Goal: Information Seeking & Learning: Learn about a topic

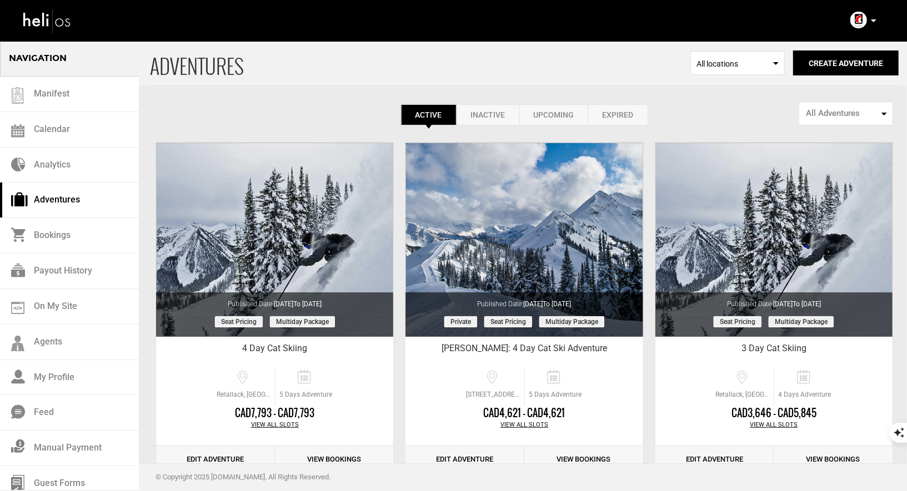
click at [881, 21] on div "Account Settings Change Password Logout" at bounding box center [865, 20] width 40 height 22
click at [871, 21] on icon at bounding box center [874, 20] width 6 height 3
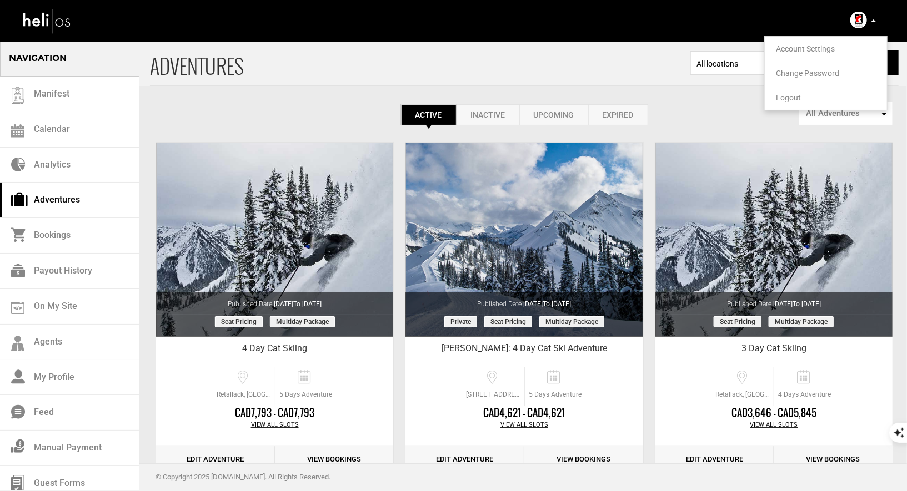
click at [779, 99] on span "Logout" at bounding box center [788, 97] width 25 height 9
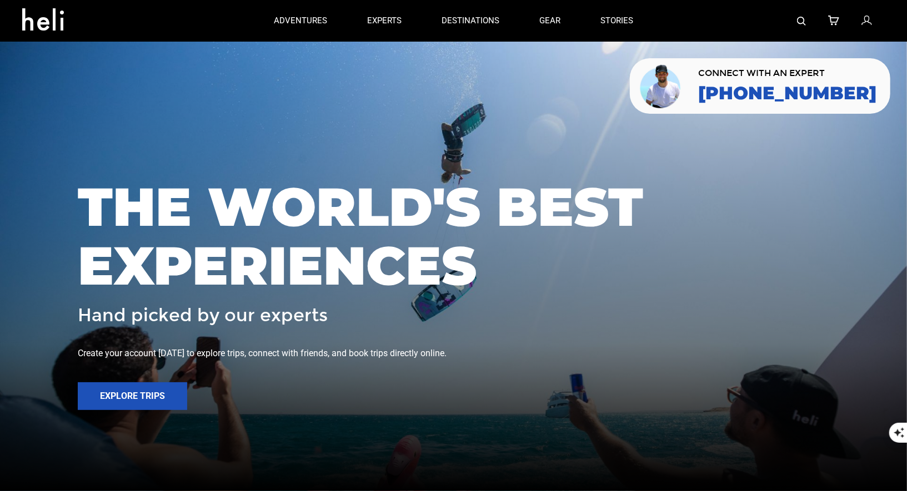
click at [797, 20] on img at bounding box center [801, 21] width 9 height 9
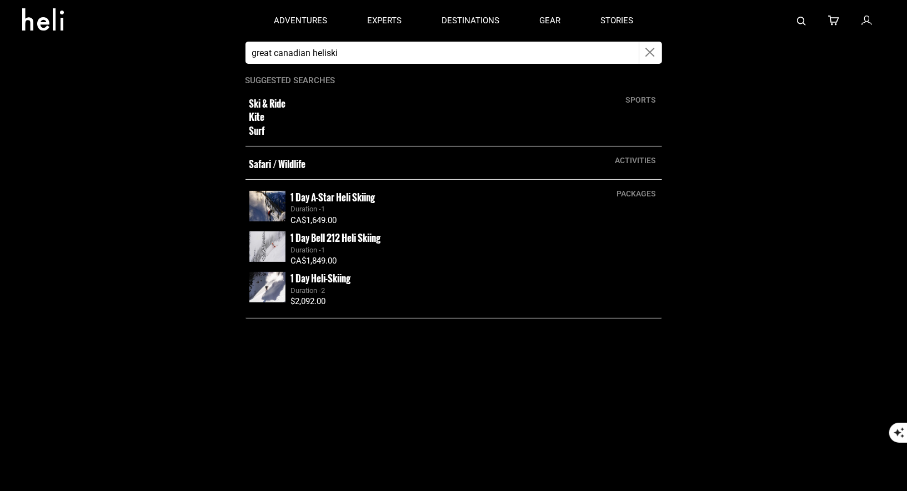
type input "great canadian heliski"
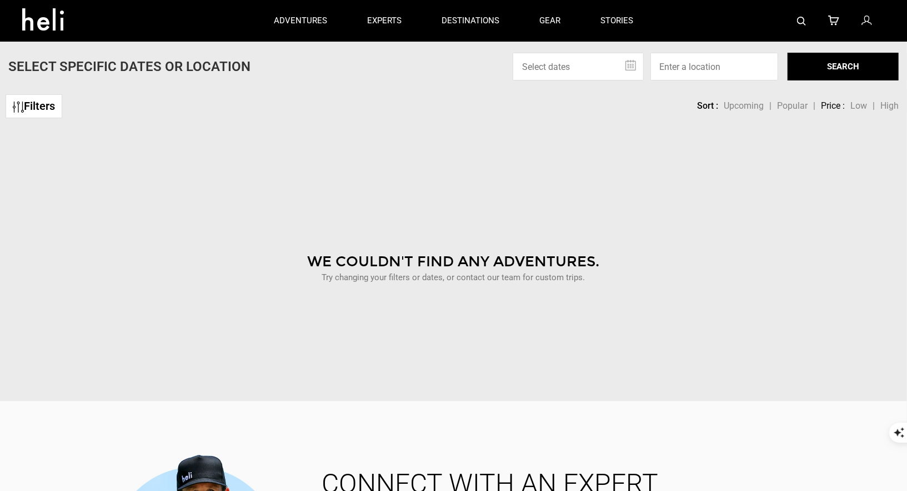
click at [804, 14] on link at bounding box center [801, 21] width 9 height 42
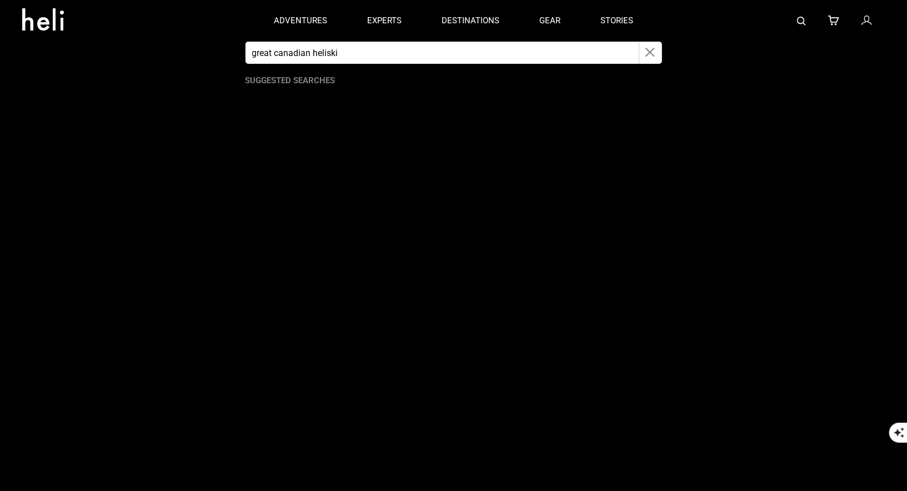
click at [647, 48] on icon "button" at bounding box center [650, 52] width 9 height 13
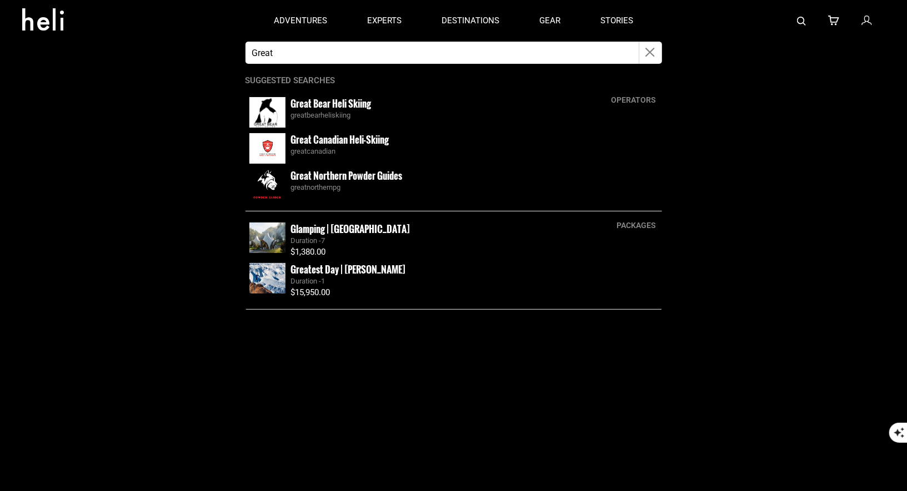
type input "Great"
click at [299, 145] on small "Great Canadian Heli-Skiing" at bounding box center [340, 140] width 98 height 14
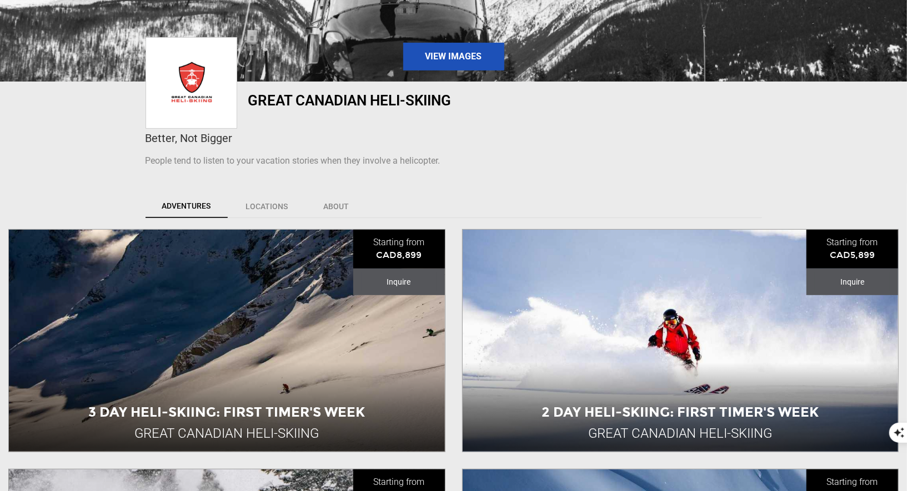
scroll to position [550, 0]
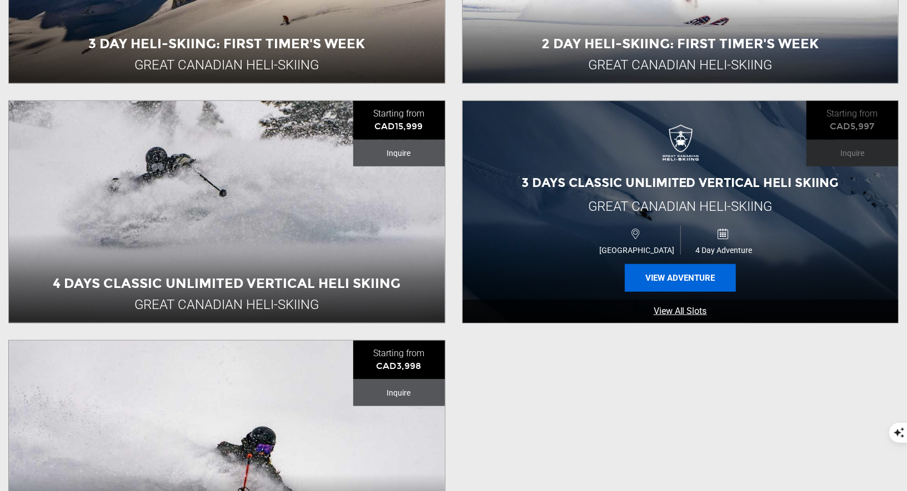
click at [667, 274] on button "View Adventure" at bounding box center [680, 278] width 111 height 28
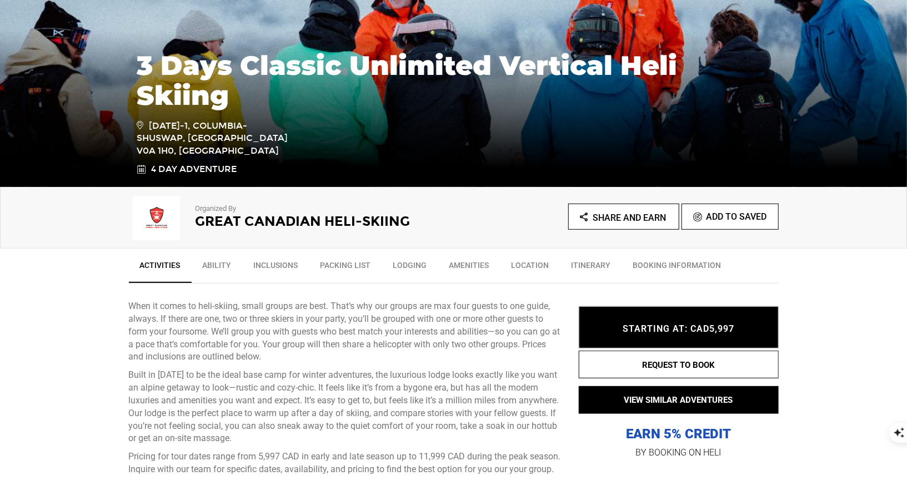
scroll to position [307, 0]
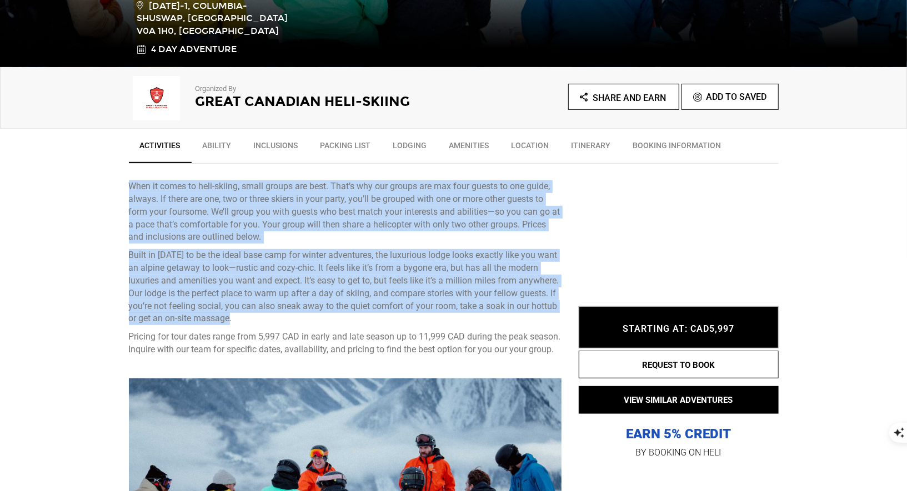
drag, startPoint x: 237, startPoint y: 320, endPoint x: 128, endPoint y: 188, distance: 171.2
click at [129, 188] on div "When it comes to heli-skiing, small groups are best. That’s why our groups are …" at bounding box center [345, 268] width 433 height 176
copy div "When it comes to heli-skiing, small groups are best. That’s why our groups are …"
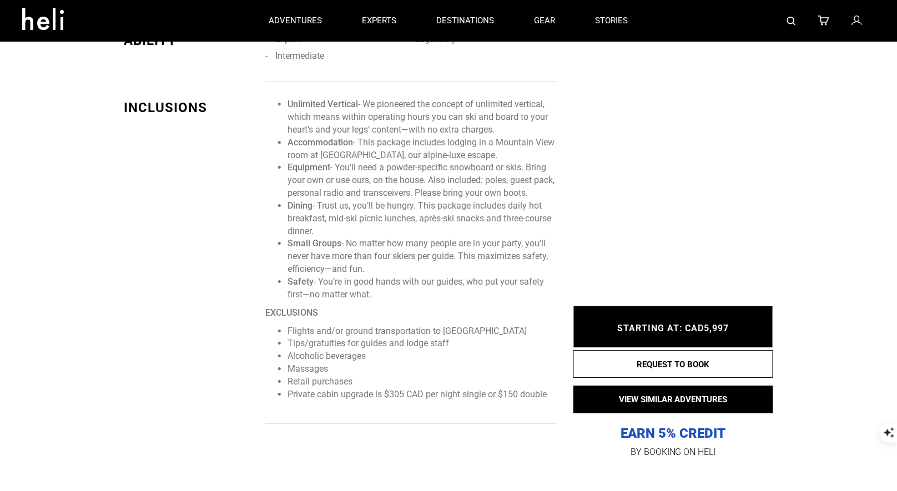
scroll to position [0, 0]
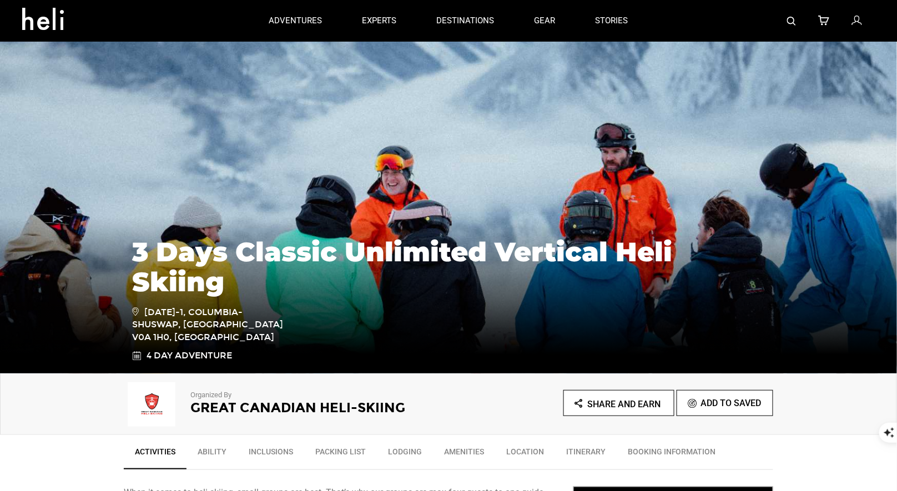
click at [786, 28] on div at bounding box center [762, 21] width 227 height 42
click at [789, 14] on link at bounding box center [791, 21] width 9 height 42
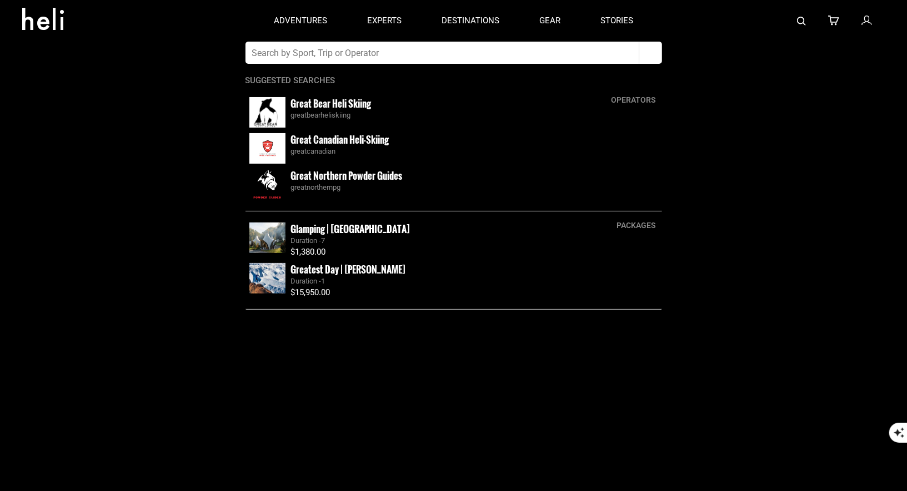
click at [509, 43] on input "text" at bounding box center [442, 53] width 394 height 22
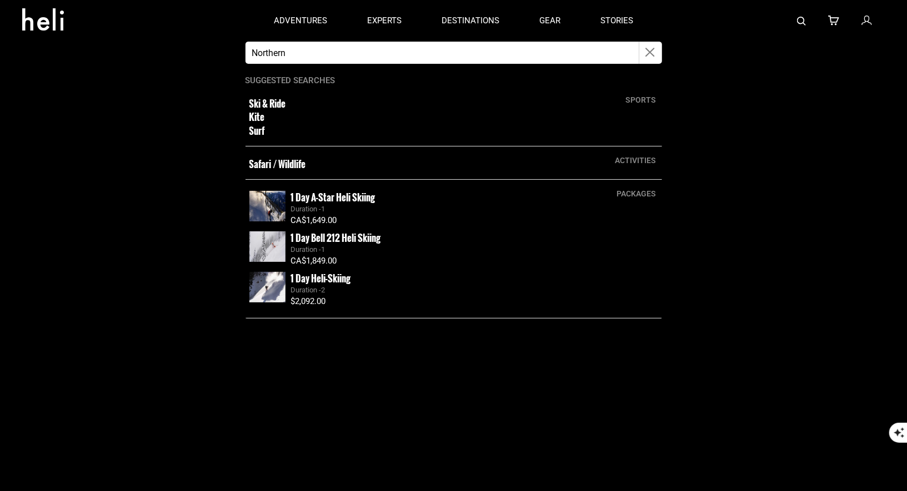
type input "Northern Escape heli"
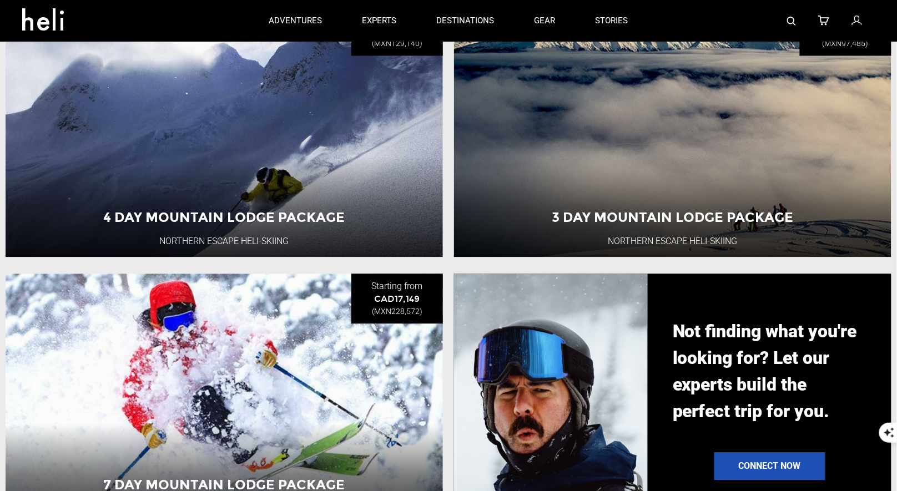
scroll to position [667, 0]
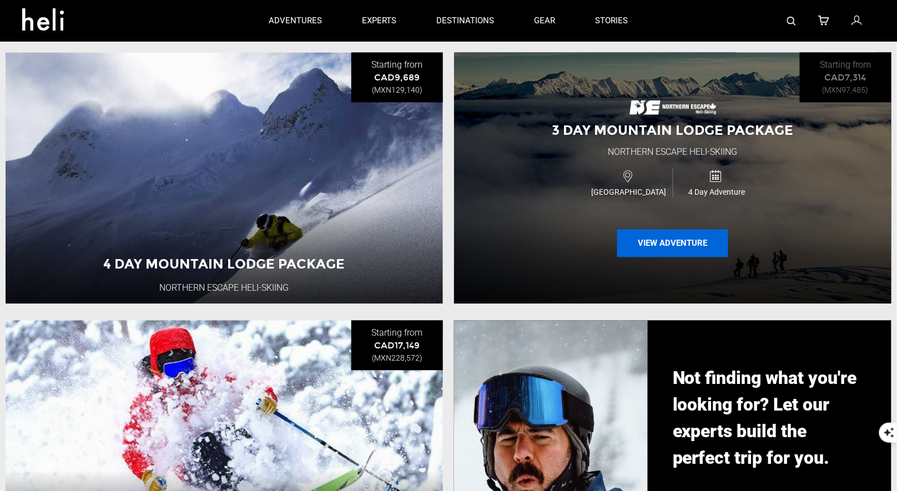
click at [675, 252] on button "View Adventure" at bounding box center [672, 244] width 111 height 28
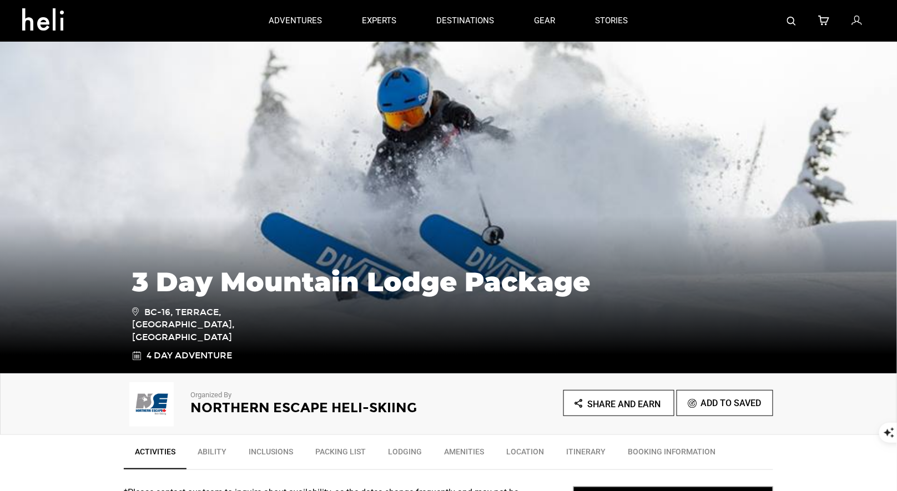
type input "Northern Escape heli"
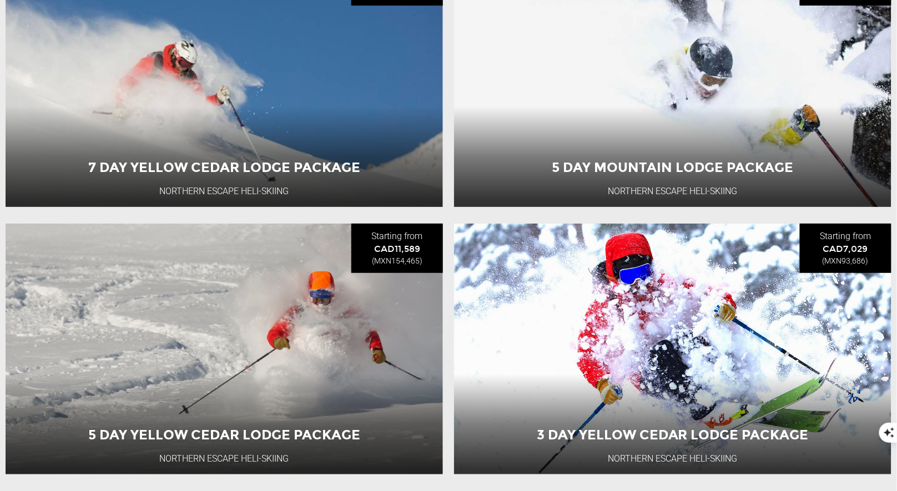
scroll to position [1384, 0]
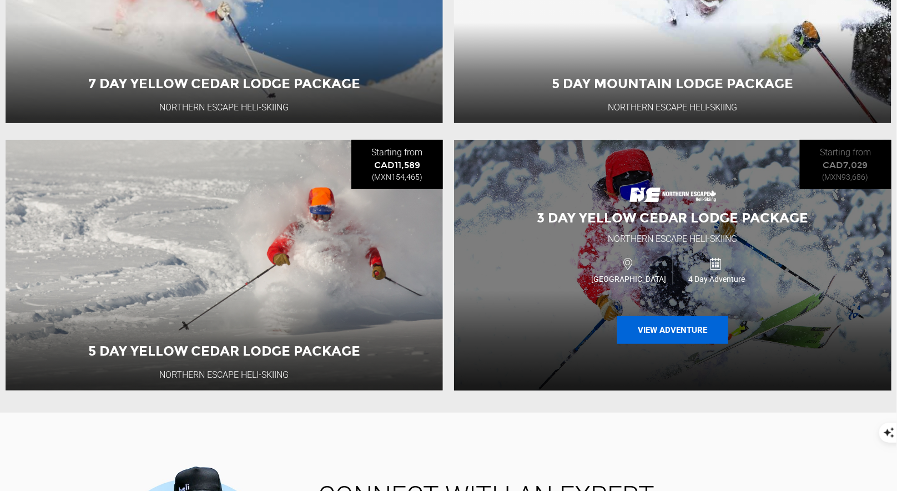
click at [629, 343] on button "View Adventure" at bounding box center [672, 331] width 111 height 28
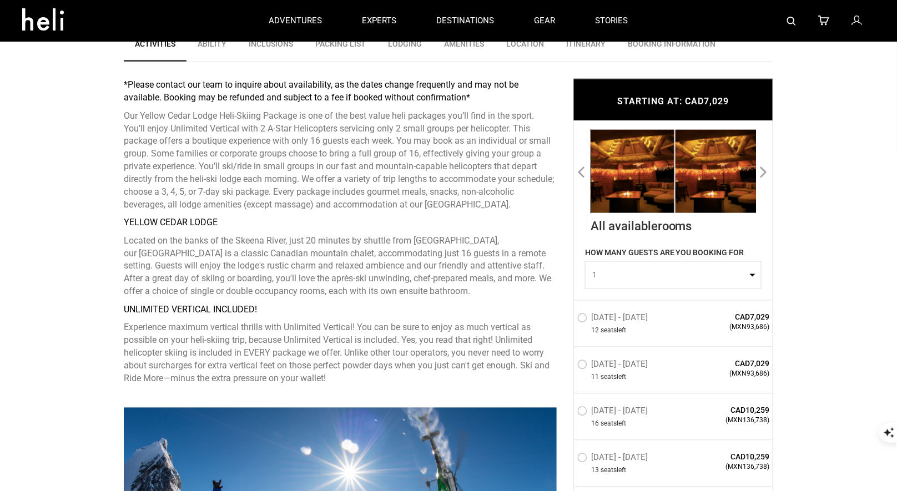
scroll to position [406, 0]
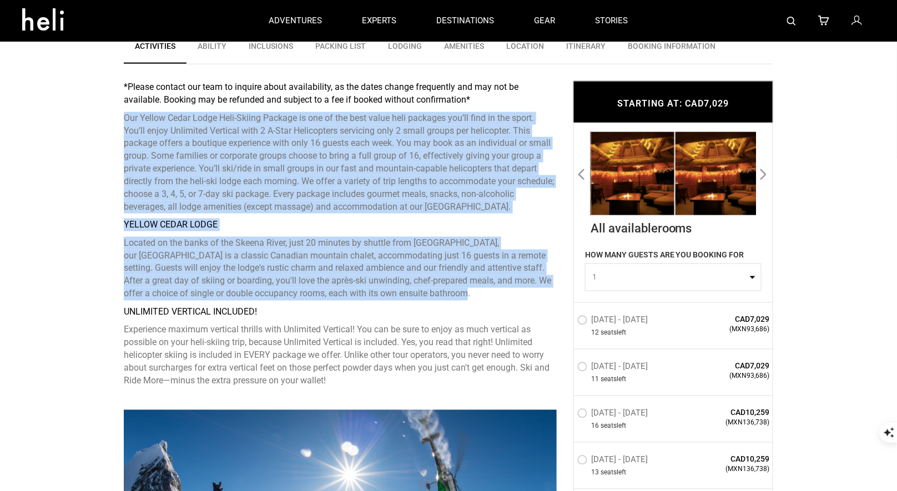
drag, startPoint x: 419, startPoint y: 293, endPoint x: 106, endPoint y: 122, distance: 356.4
copy div "Our Yellow Cedar Lodge Heli-Skiing Package is one of the best value heli packag…"
click at [791, 23] on img at bounding box center [791, 21] width 9 height 9
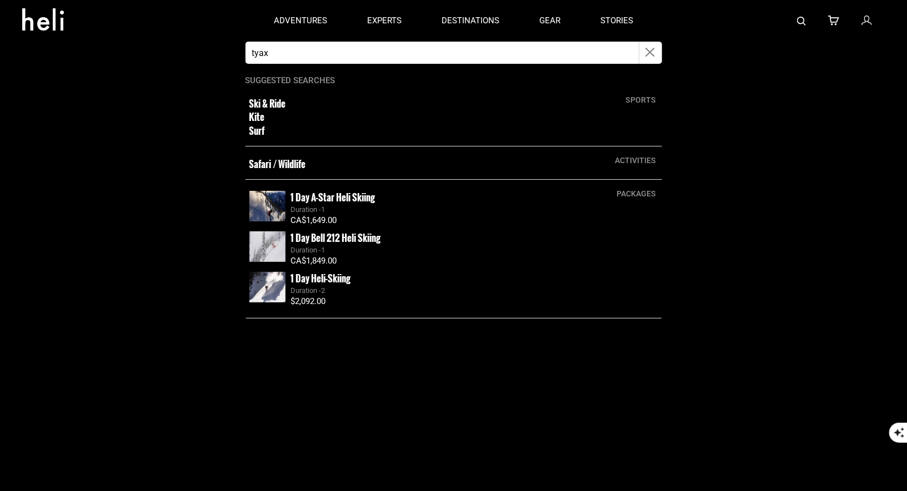
type input "tyax"
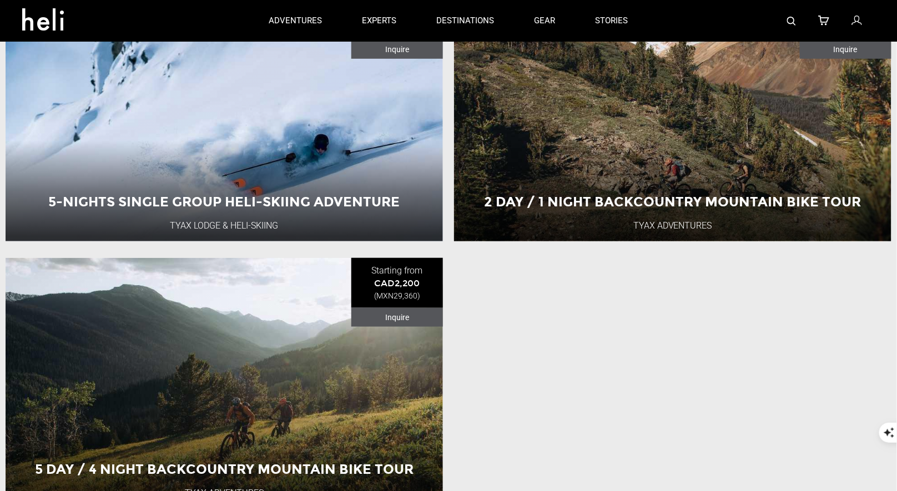
scroll to position [74, 0]
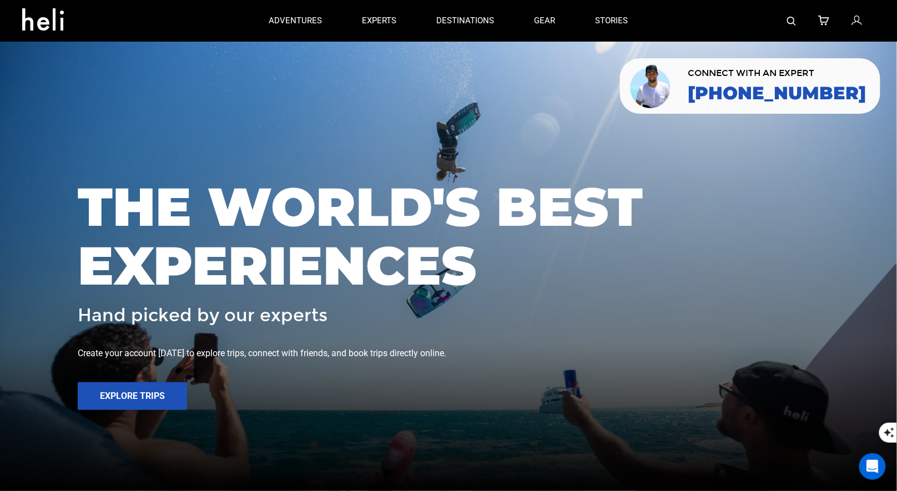
click at [789, 22] on img at bounding box center [791, 21] width 9 height 9
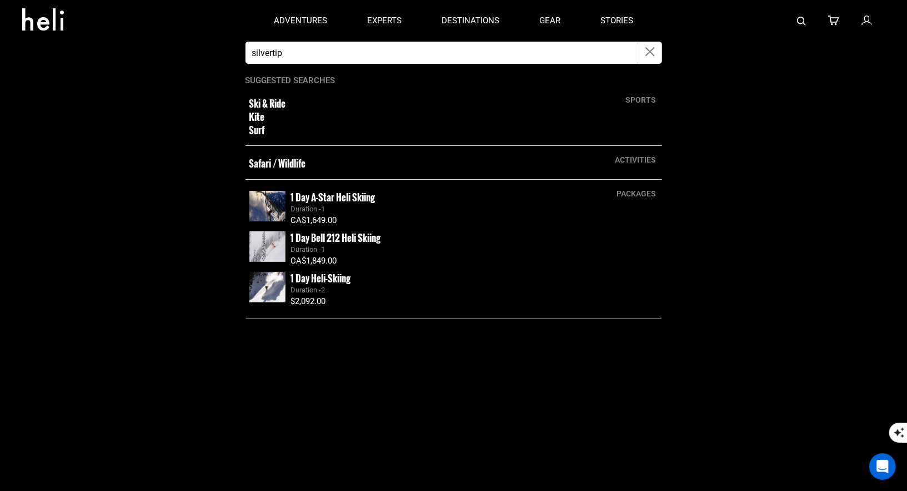
type input "silvertip"
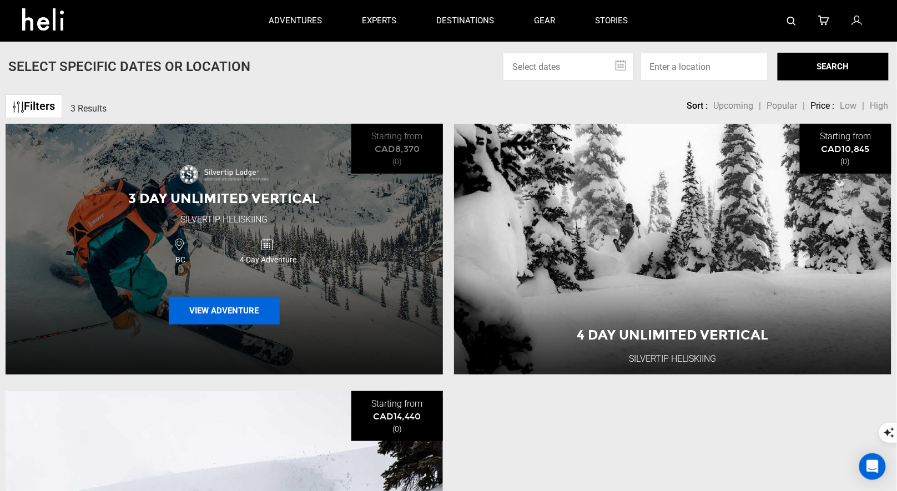
click at [228, 305] on button "View Adventure" at bounding box center [224, 311] width 111 height 28
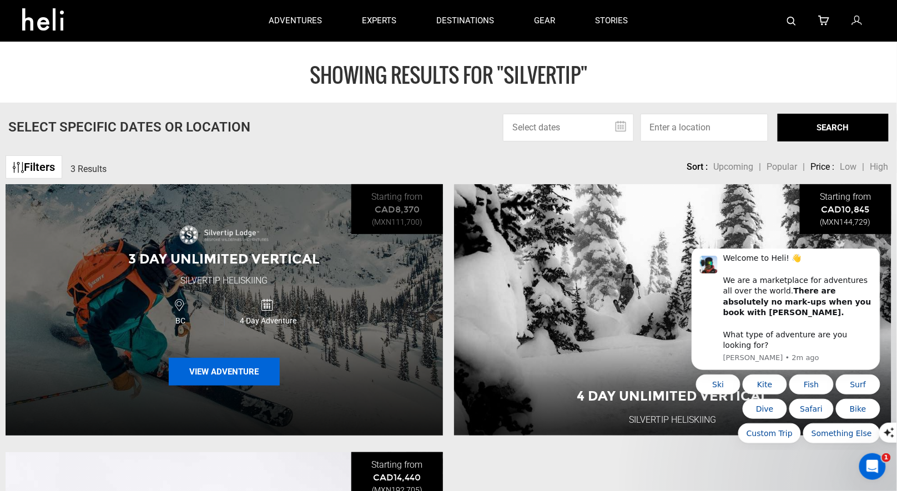
click at [253, 361] on button "View Adventure" at bounding box center [224, 372] width 111 height 28
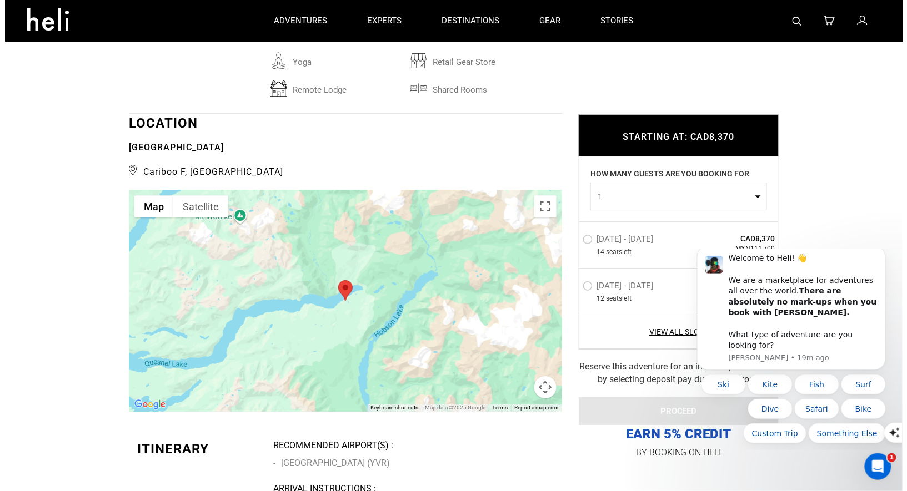
scroll to position [1806, 0]
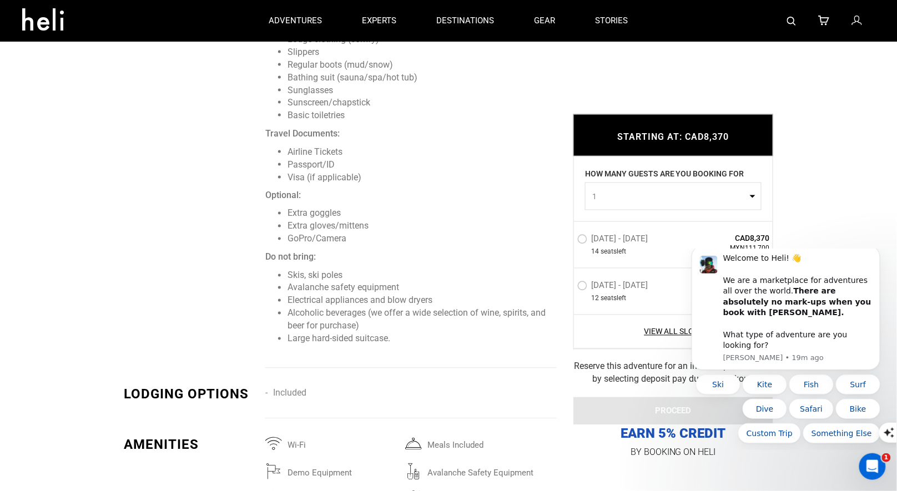
click at [796, 17] on img at bounding box center [791, 21] width 9 height 9
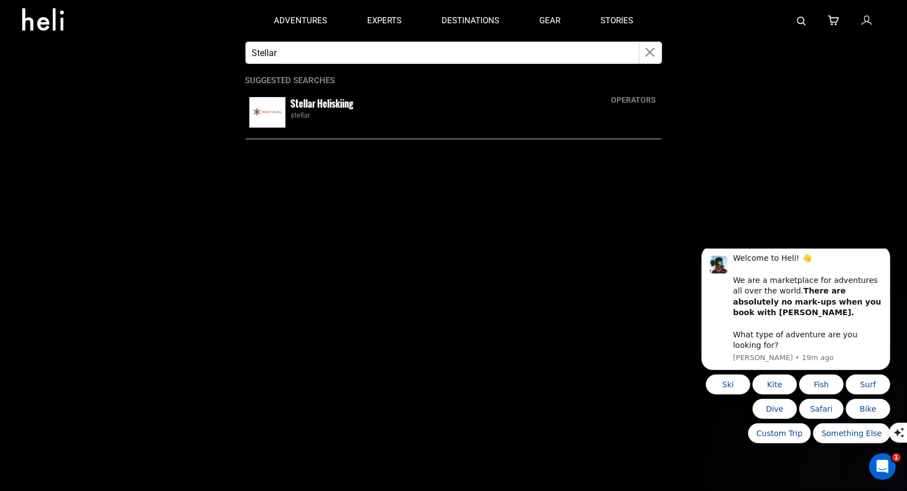
type input "Stellar"
click at [317, 107] on small "Stellar Heliskiing" at bounding box center [322, 104] width 63 height 14
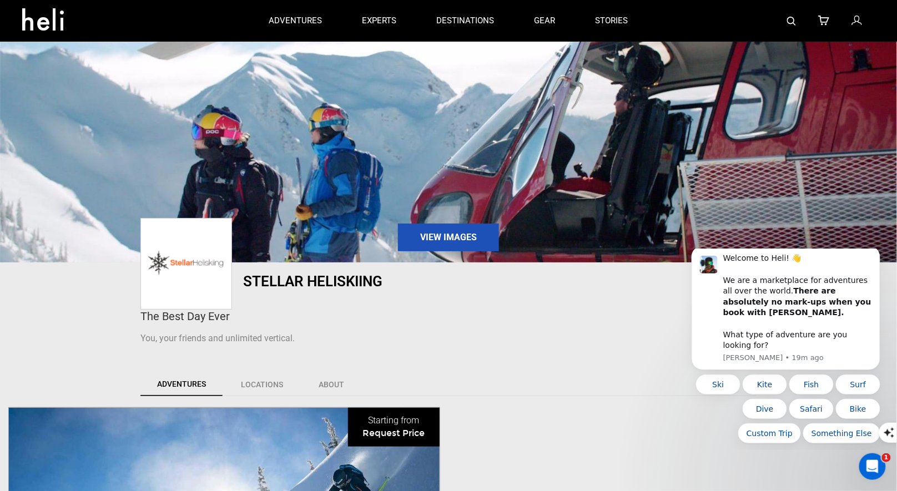
scroll to position [227, 0]
